Goal: Task Accomplishment & Management: Manage account settings

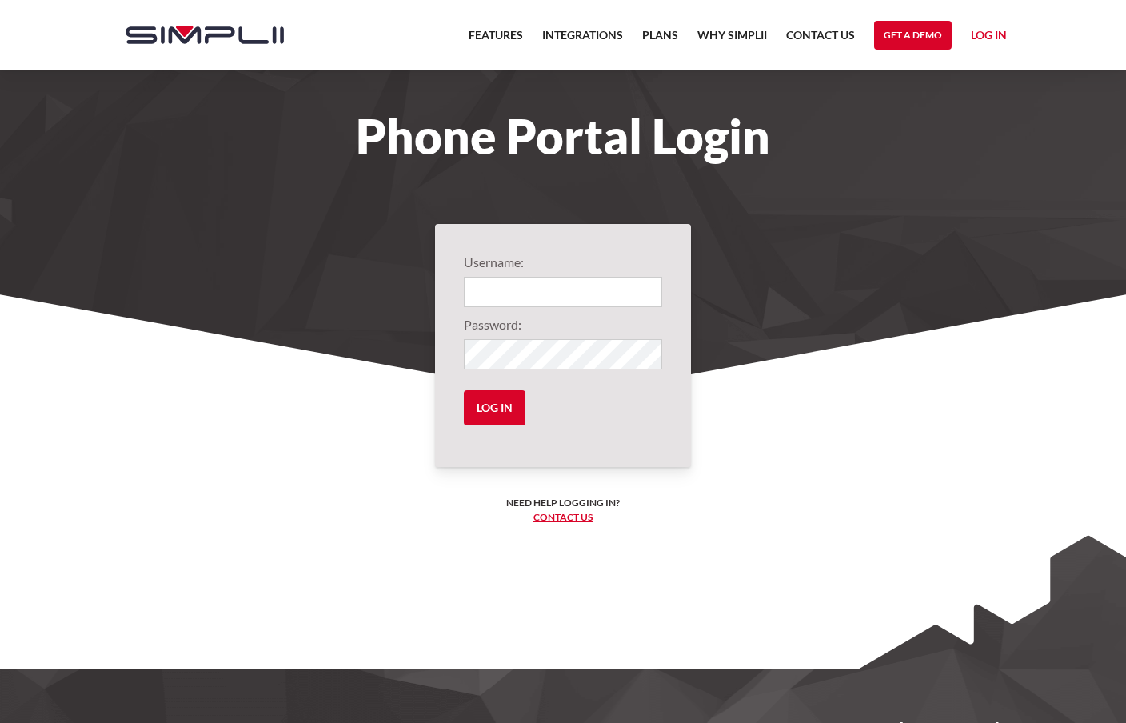
click at [514, 303] on input "Login" at bounding box center [563, 292] width 198 height 30
click at [517, 291] on input "Login" at bounding box center [563, 292] width 198 height 30
click at [652, 293] on input "Login" at bounding box center [563, 292] width 198 height 30
click at [643, 293] on input "Login" at bounding box center [563, 292] width 198 height 30
type input "1012@calvinmedical"
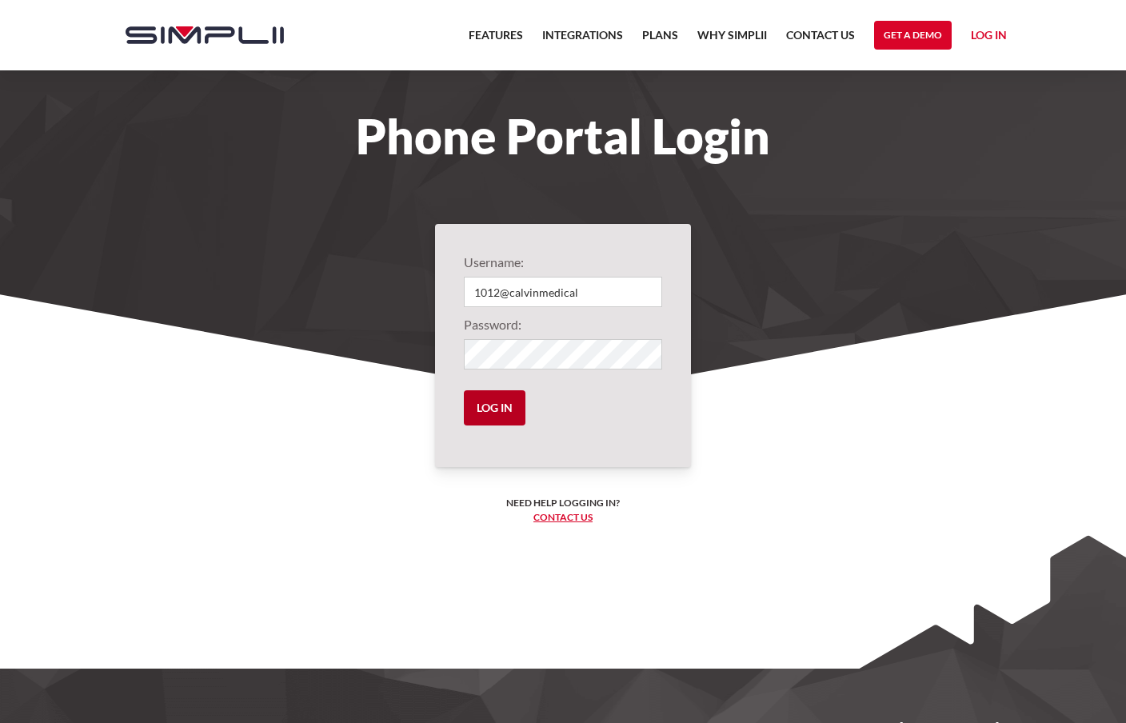
click at [491, 420] on input "Log in" at bounding box center [495, 407] width 62 height 35
click at [489, 407] on input "Log in" at bounding box center [495, 407] width 62 height 35
click at [500, 410] on input "Log in" at bounding box center [495, 407] width 62 height 35
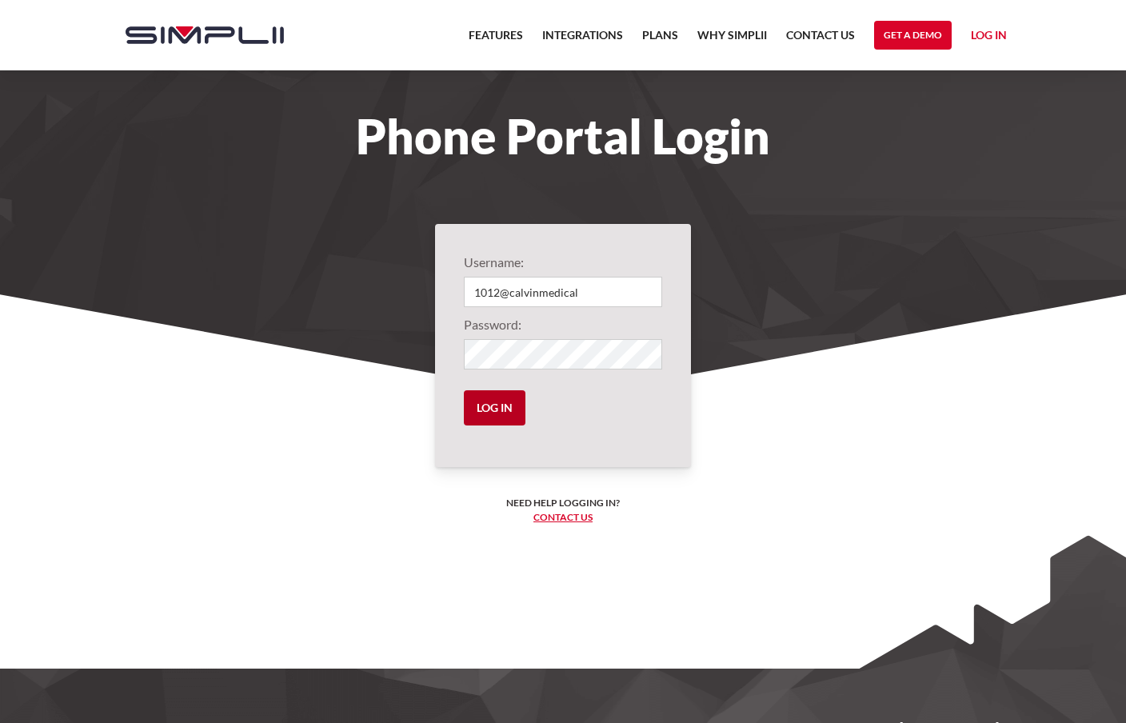
click at [500, 410] on input "Log in" at bounding box center [495, 407] width 62 height 35
click at [461, 473] on section "Username: 1012@calvinmedical Password: Log in Need help logging in? ‍ Contact u…" at bounding box center [563, 499] width 1126 height 415
click at [498, 421] on input "Log in" at bounding box center [495, 407] width 62 height 35
click at [498, 413] on input "Log in" at bounding box center [495, 407] width 62 height 35
click at [503, 405] on input "Log in" at bounding box center [495, 407] width 62 height 35
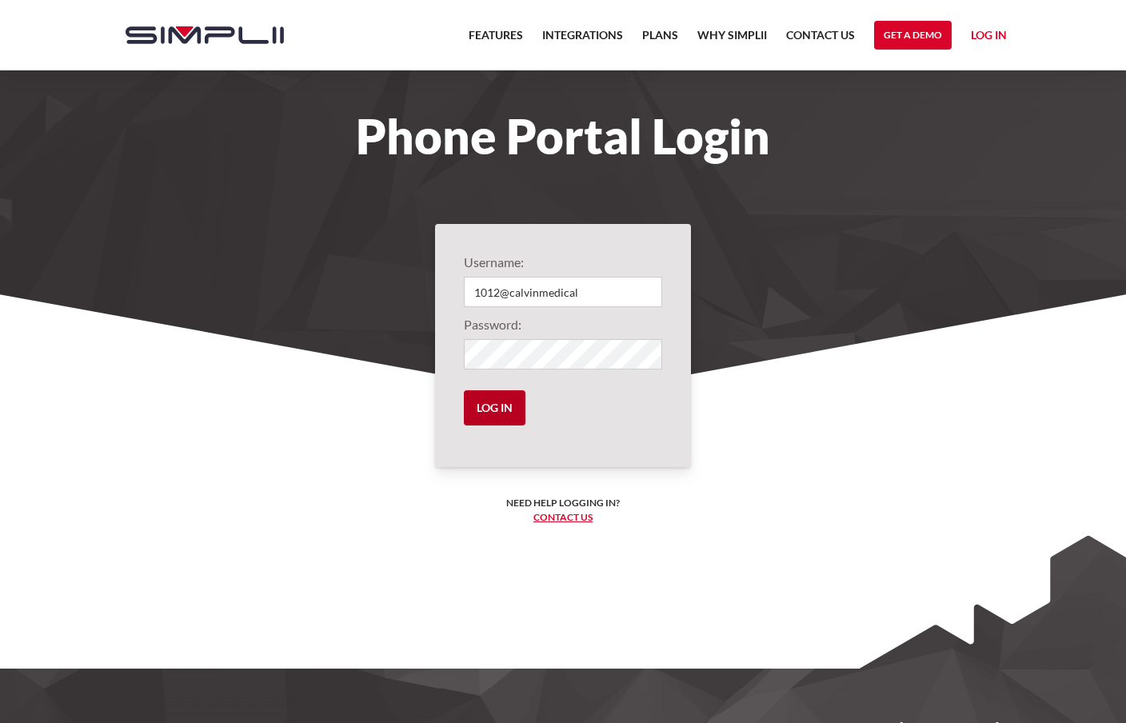
click at [503, 405] on input "Log in" at bounding box center [495, 407] width 62 height 35
click at [994, 41] on link "Log in" at bounding box center [989, 38] width 36 height 24
